Goal: Task Accomplishment & Management: Use online tool/utility

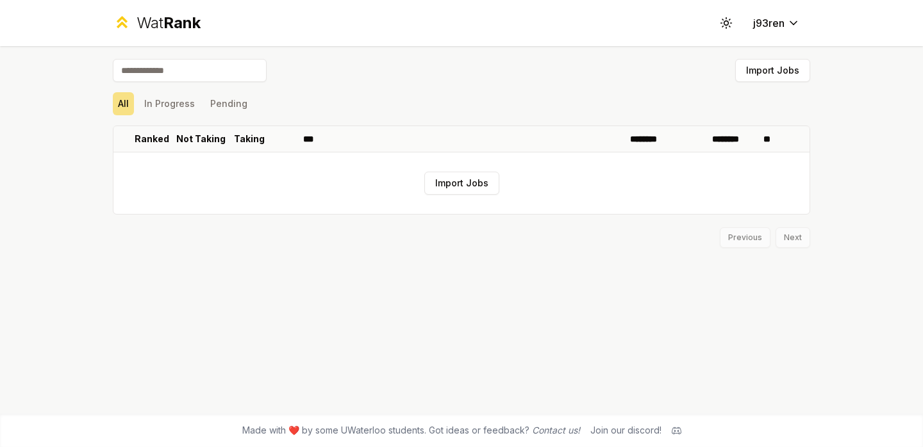
click at [170, 21] on span "Rank" at bounding box center [181, 22] width 37 height 19
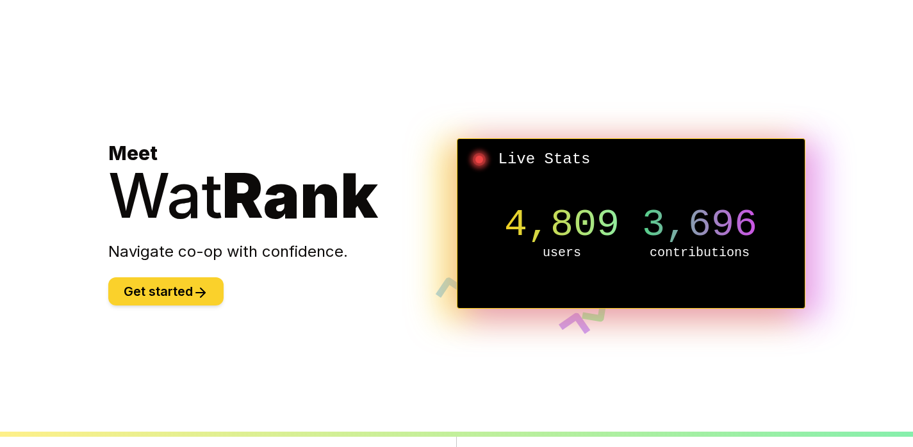
click at [183, 291] on button "Get started" at bounding box center [165, 292] width 115 height 28
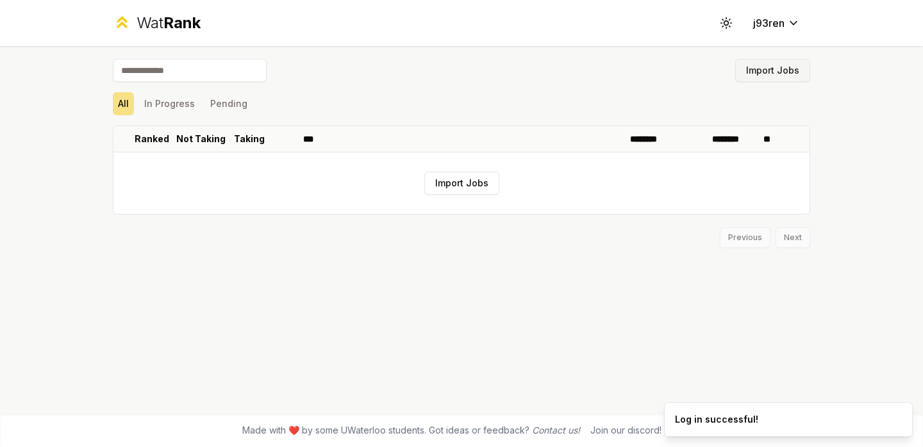
click at [783, 65] on button "Import Jobs" at bounding box center [772, 70] width 75 height 23
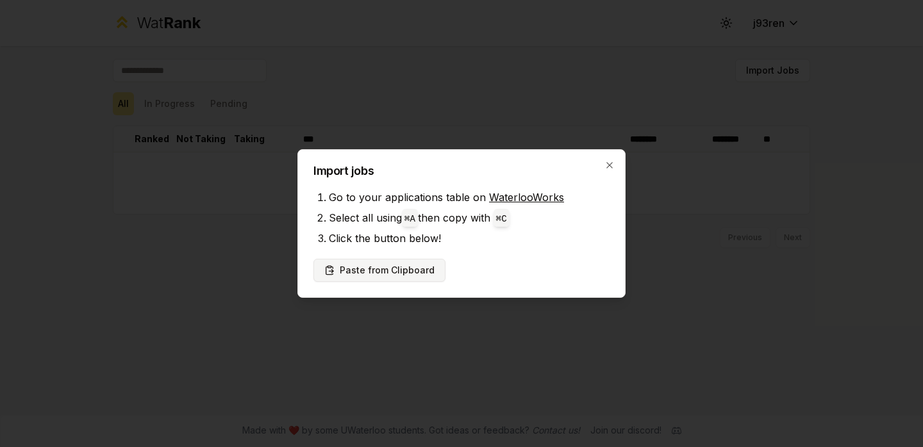
click at [388, 279] on button "Paste from Clipboard" at bounding box center [379, 270] width 132 height 23
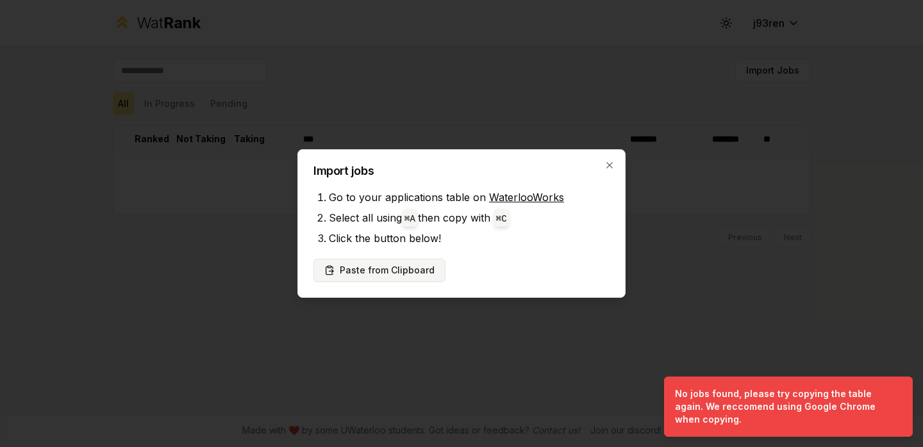
click at [386, 265] on button "Paste from Clipboard" at bounding box center [379, 270] width 132 height 23
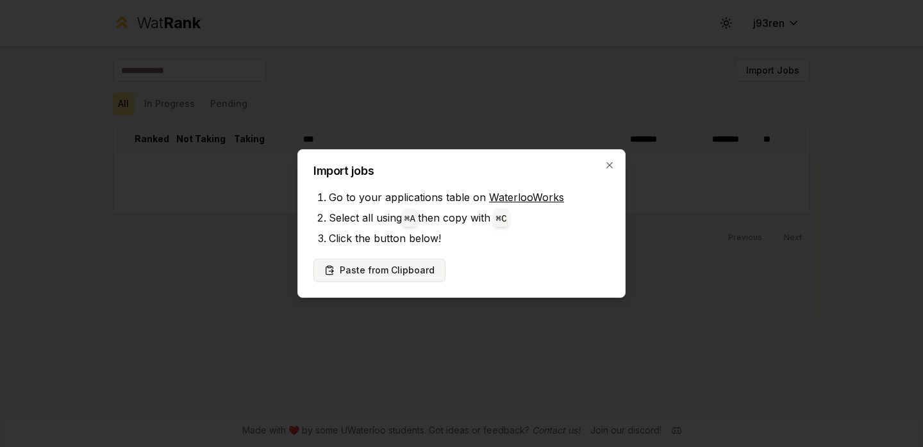
click at [417, 262] on button "Paste from Clipboard" at bounding box center [379, 270] width 132 height 23
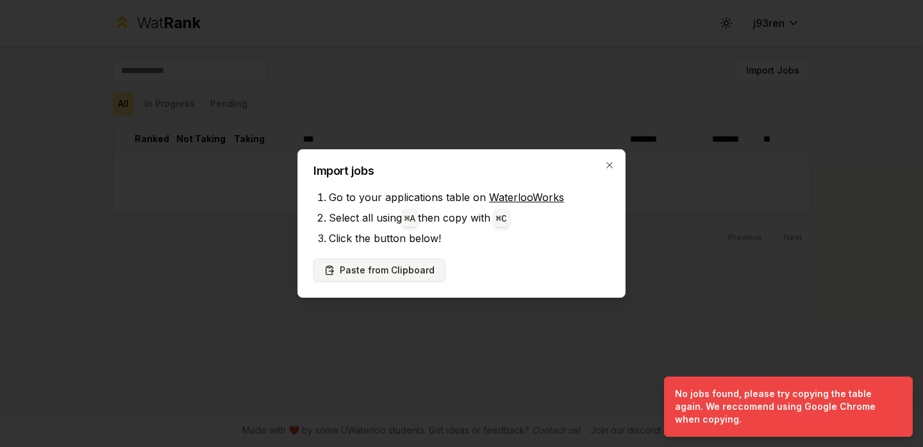
click at [417, 262] on button "Paste from Clipboard" at bounding box center [379, 270] width 132 height 23
click at [609, 162] on icon "button" at bounding box center [609, 165] width 10 height 10
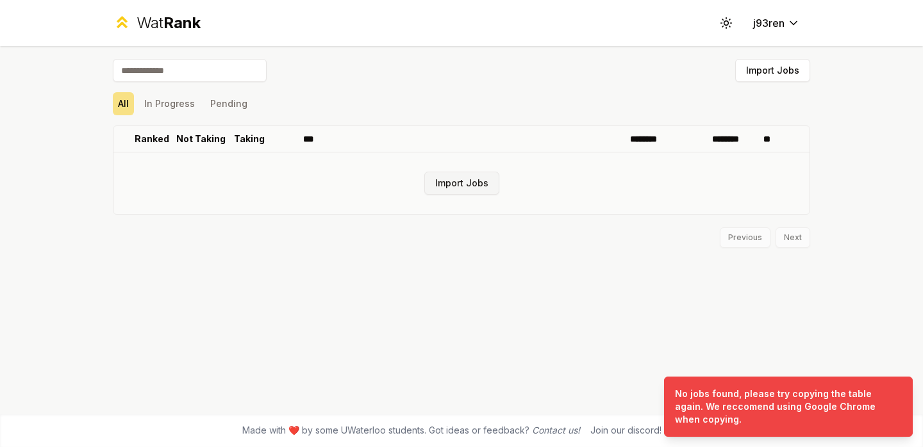
click at [452, 183] on button "Import Jobs" at bounding box center [461, 183] width 75 height 23
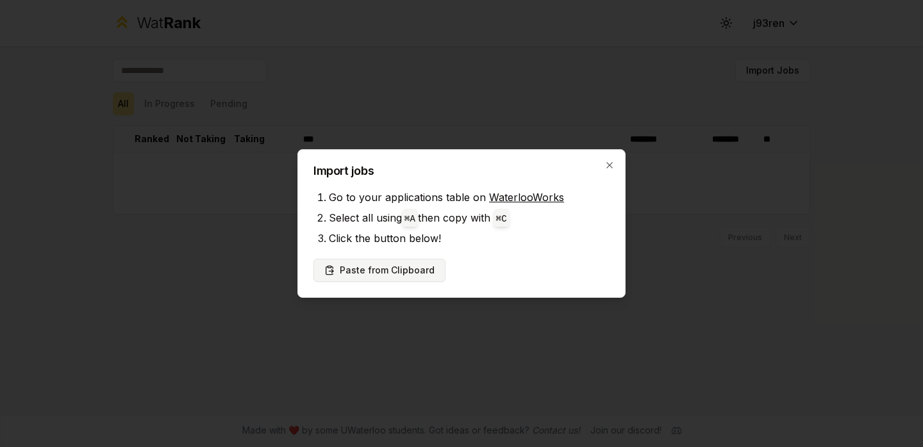
click at [386, 274] on button "Paste from Clipboard" at bounding box center [379, 270] width 132 height 23
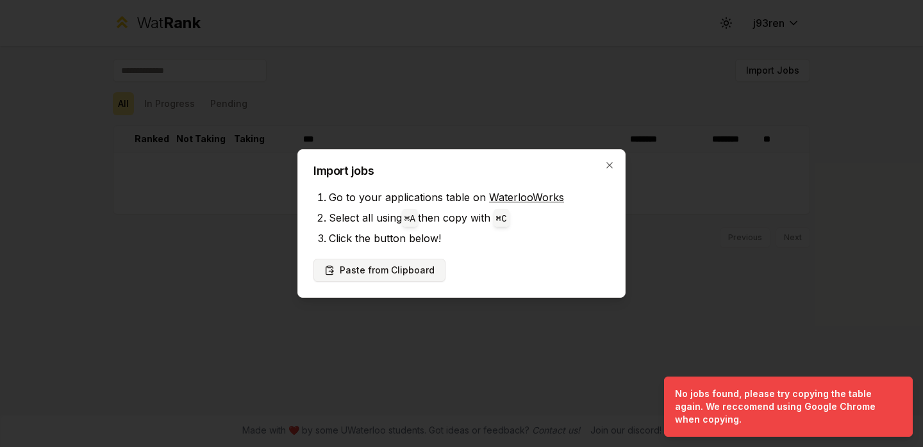
click at [386, 274] on button "Paste from Clipboard" at bounding box center [379, 270] width 132 height 23
click at [667, 232] on div at bounding box center [461, 223] width 923 height 447
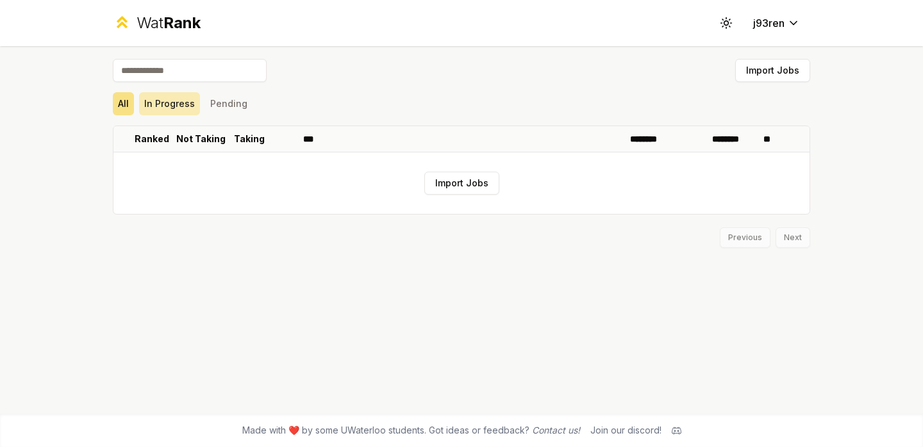
click at [170, 103] on button "In Progress" at bounding box center [169, 103] width 61 height 23
click at [237, 105] on button "Pending" at bounding box center [228, 103] width 47 height 23
click at [217, 68] on input at bounding box center [190, 70] width 154 height 23
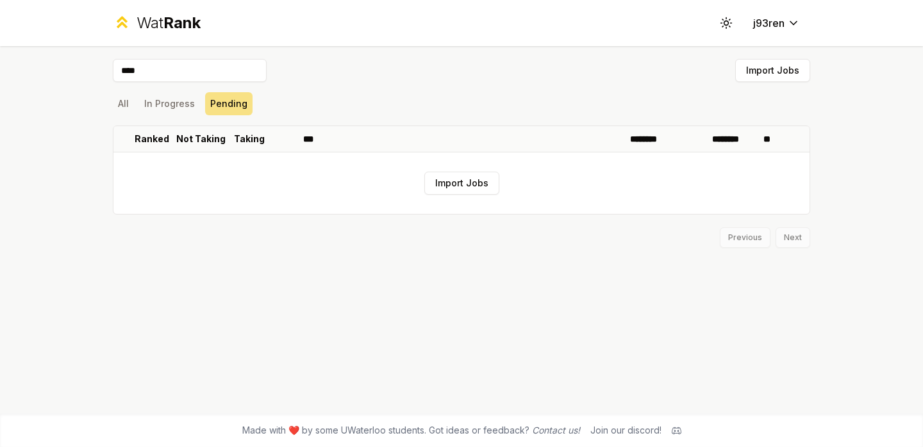
click at [217, 68] on input "****" at bounding box center [190, 70] width 154 height 23
type input "*"
click at [729, 27] on icon at bounding box center [726, 23] width 12 height 12
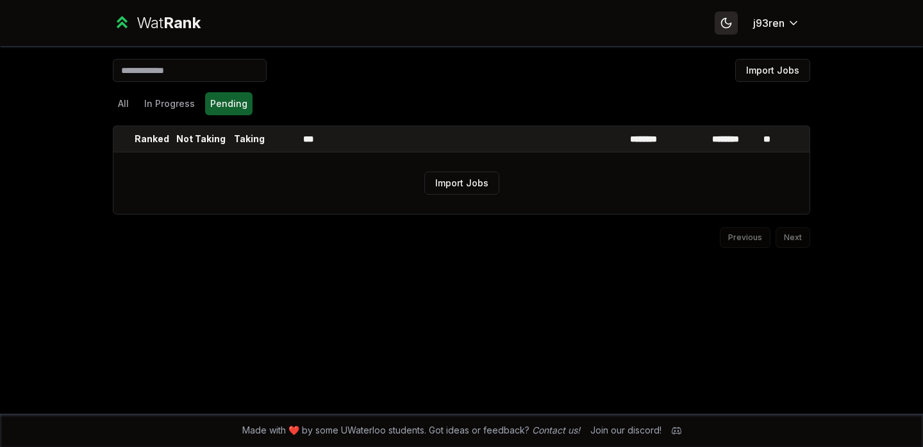
click at [729, 27] on icon at bounding box center [726, 23] width 9 height 9
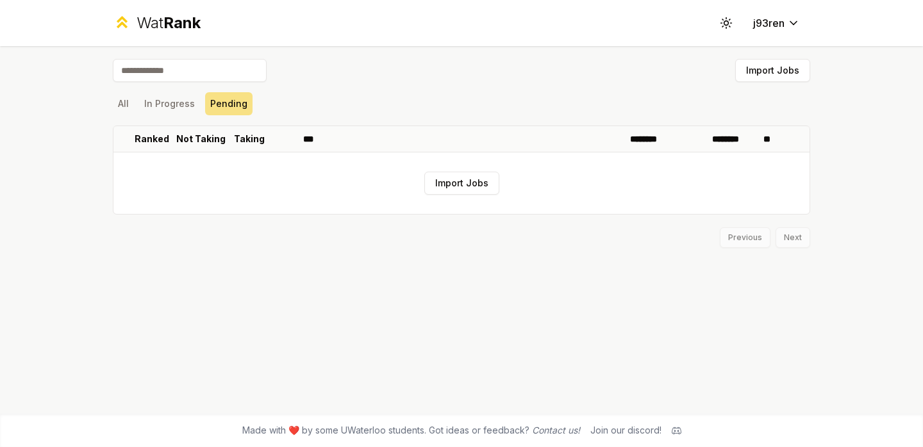
click at [631, 436] on div "Join our discord!" at bounding box center [625, 430] width 71 height 13
click at [677, 431] on icon at bounding box center [677, 431] width 10 height 10
click at [249, 137] on p "Taking" at bounding box center [249, 139] width 31 height 13
click at [202, 137] on p "Not Taking" at bounding box center [200, 139] width 49 height 13
click at [148, 137] on p "Ranked" at bounding box center [152, 139] width 35 height 13
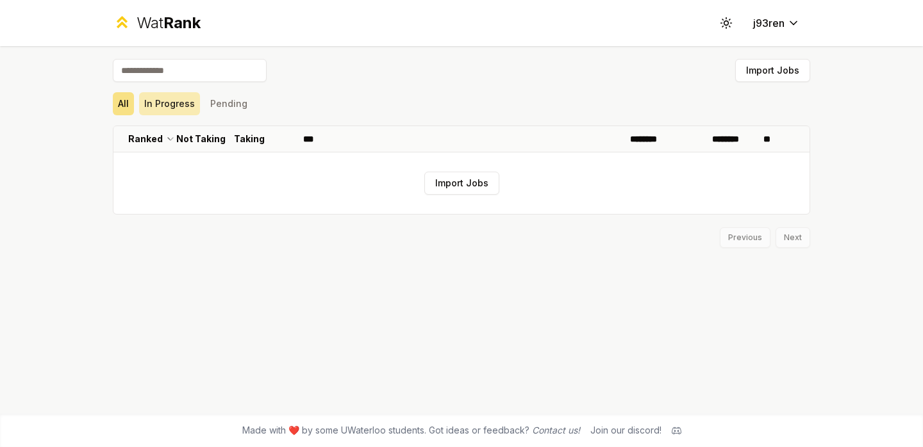
click at [169, 103] on button "In Progress" at bounding box center [169, 103] width 61 height 23
click at [213, 108] on button "Pending" at bounding box center [228, 103] width 47 height 23
click at [134, 110] on div "All In Progress Pending" at bounding box center [461, 103] width 697 height 23
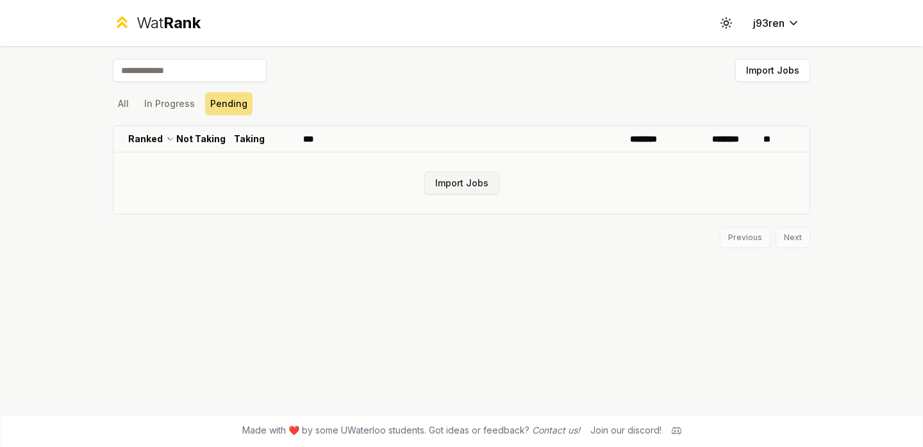
click at [464, 188] on button "Import Jobs" at bounding box center [461, 183] width 75 height 23
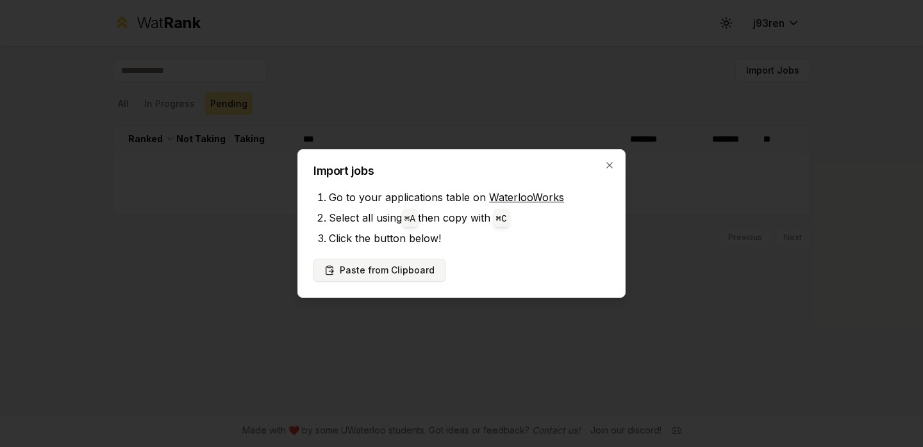
click at [428, 276] on button "Paste from Clipboard" at bounding box center [379, 270] width 132 height 23
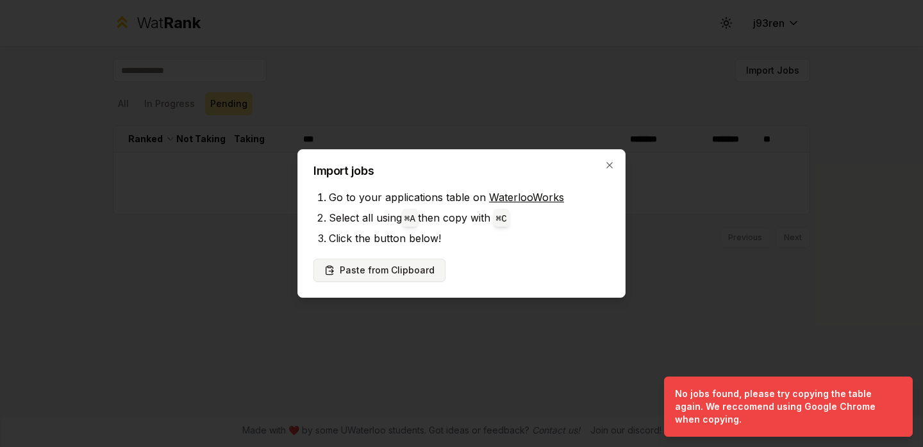
click at [428, 276] on button "Paste from Clipboard" at bounding box center [379, 270] width 132 height 23
click at [390, 274] on button "Paste from Clipboard" at bounding box center [379, 270] width 132 height 23
click at [390, 275] on button "Paste from Clipboard" at bounding box center [379, 270] width 132 height 23
click at [420, 272] on button "Paste from Clipboard" at bounding box center [379, 270] width 132 height 23
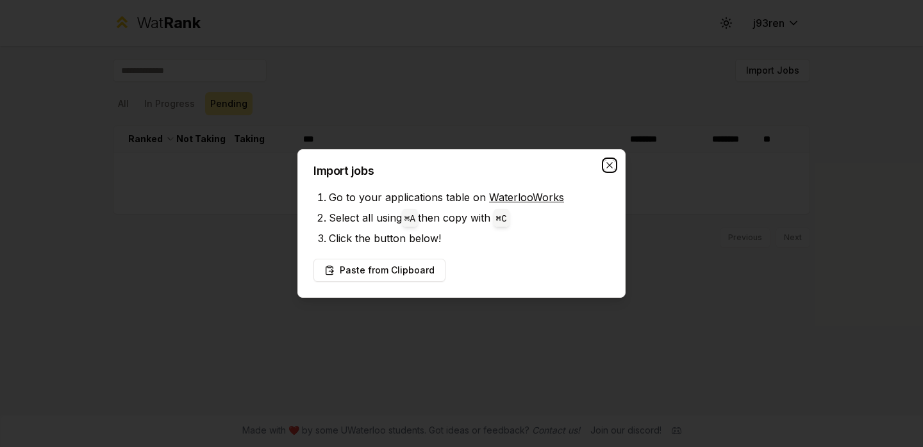
click at [609, 166] on icon "button" at bounding box center [609, 165] width 10 height 10
